Goal: Transaction & Acquisition: Download file/media

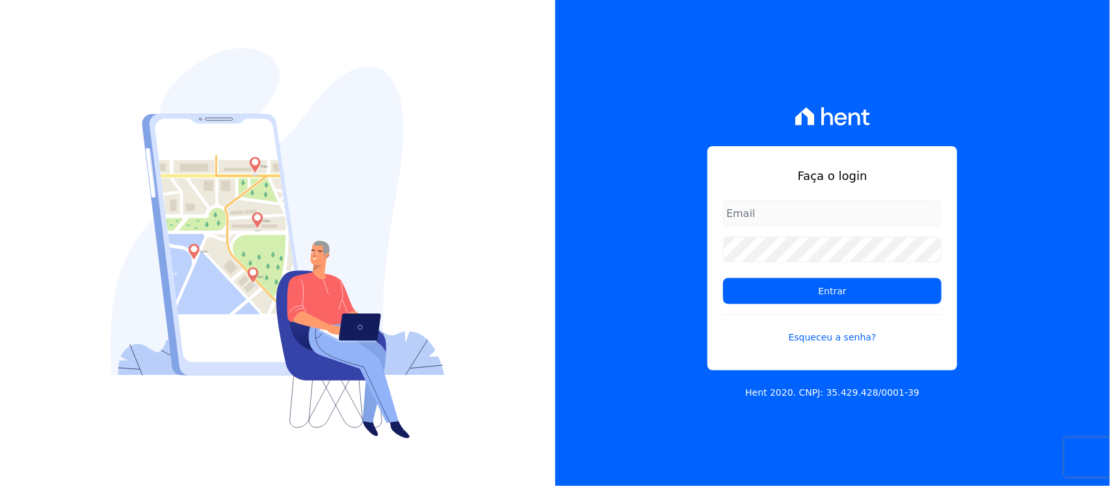
type input "[PERSON_NAME][EMAIL_ADDRESS][PERSON_NAME][DOMAIN_NAME]"
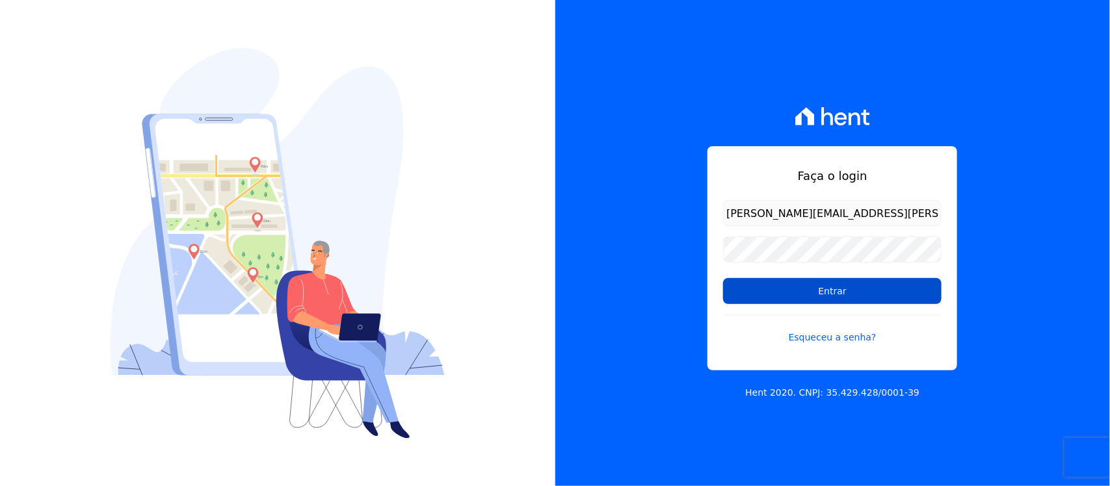
click at [817, 296] on input "Entrar" at bounding box center [832, 291] width 219 height 26
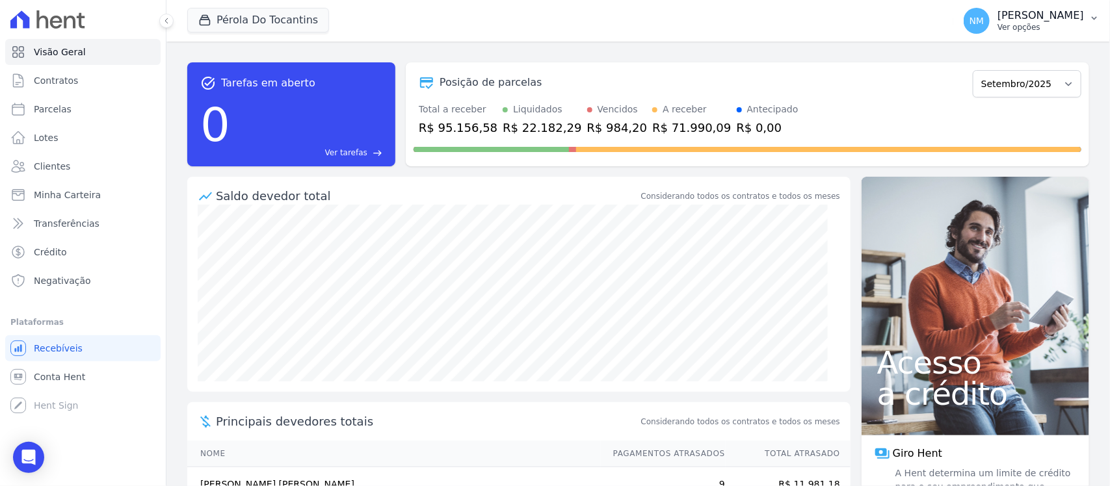
click at [1091, 20] on icon "button" at bounding box center [1094, 18] width 10 height 10
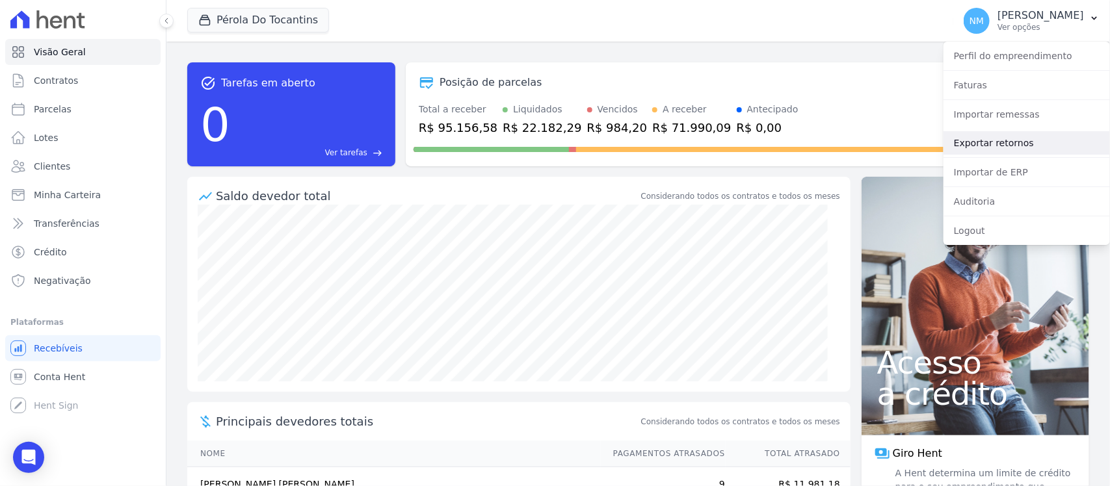
click at [1016, 137] on link "Exportar retornos" at bounding box center [1027, 142] width 166 height 23
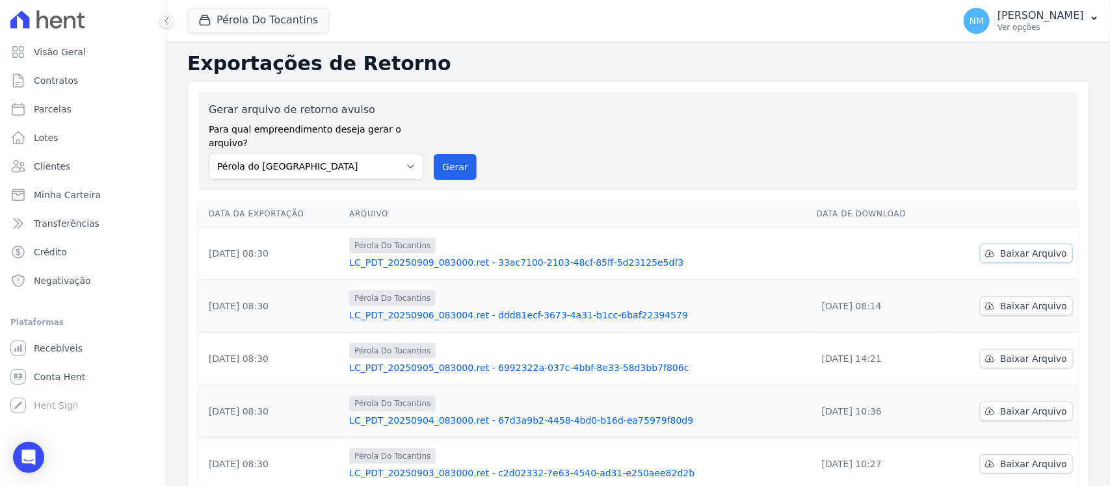
click at [1031, 247] on span "Baixar Arquivo" at bounding box center [1033, 253] width 67 height 13
click at [264, 26] on button "Pérola Do Tocantins" at bounding box center [258, 20] width 142 height 25
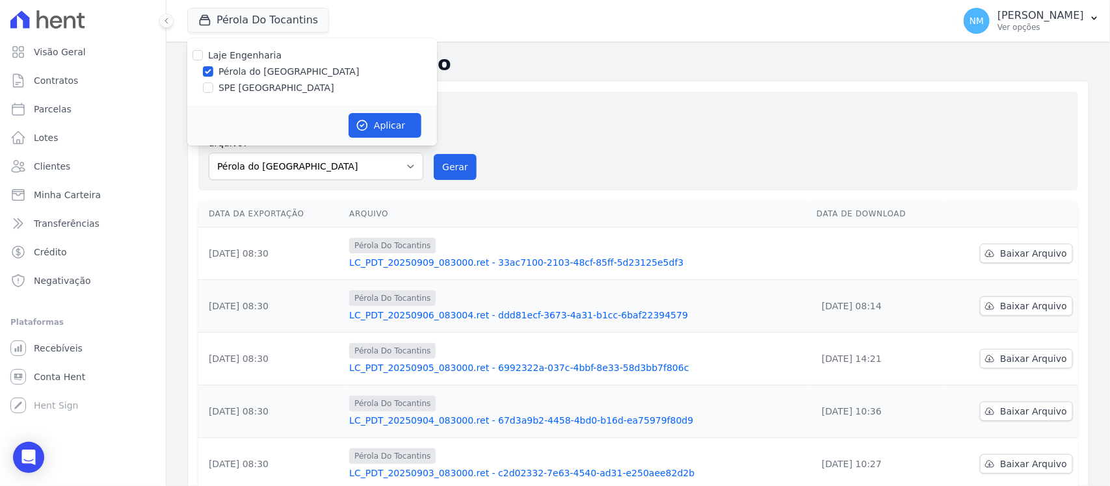
click at [239, 89] on label "SPE Montenegro" at bounding box center [277, 88] width 116 height 14
click at [213, 89] on input "SPE Montenegro" at bounding box center [208, 88] width 10 height 10
checkbox input "true"
click at [254, 66] on label "Pérola do Tocantins" at bounding box center [289, 72] width 141 height 14
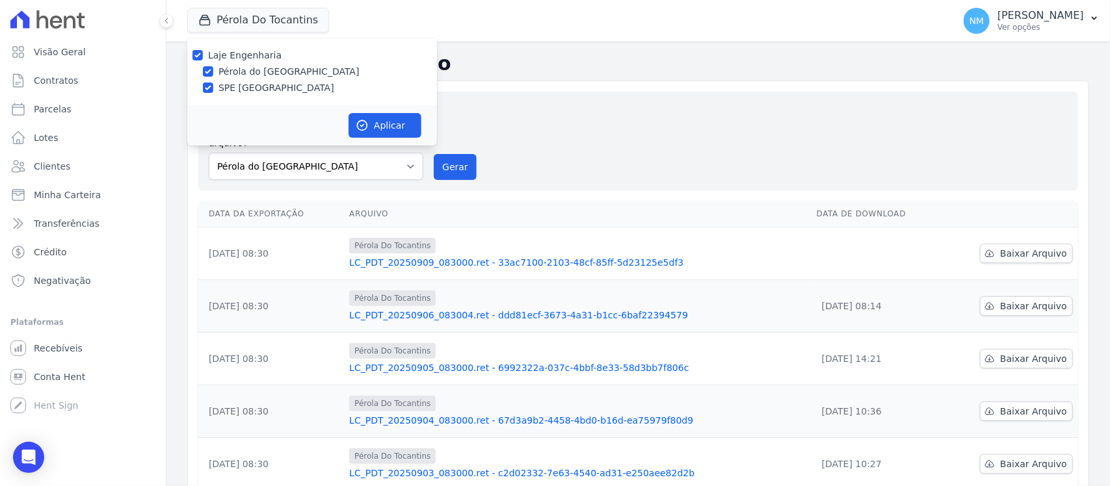
click at [213, 66] on input "Pérola do Tocantins" at bounding box center [208, 71] width 10 height 10
checkbox input "false"
drag, startPoint x: 362, startPoint y: 116, endPoint x: 648, endPoint y: 124, distance: 286.3
click at [365, 116] on button "Aplicar" at bounding box center [385, 125] width 73 height 25
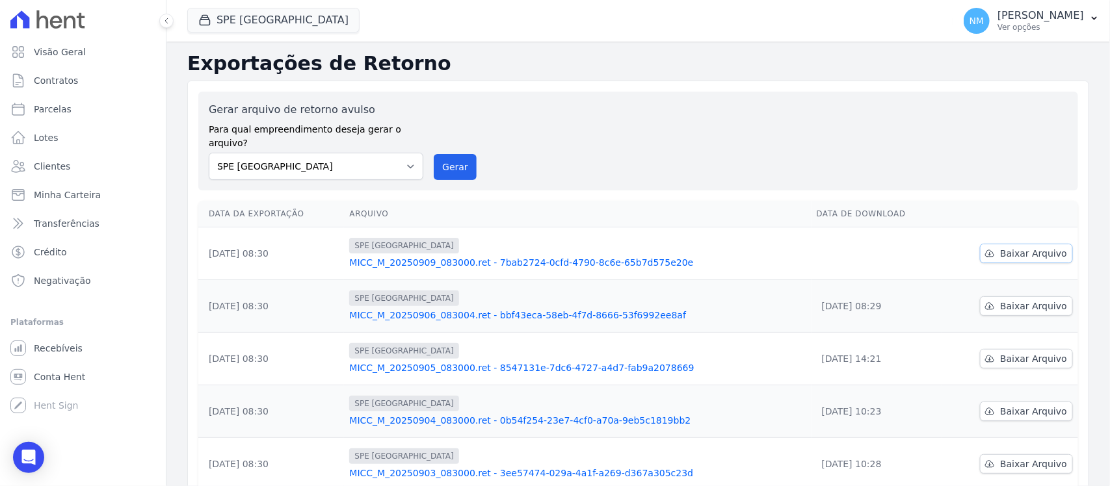
click at [1011, 247] on span "Baixar Arquivo" at bounding box center [1033, 253] width 67 height 13
